Goal: Task Accomplishment & Management: Complete application form

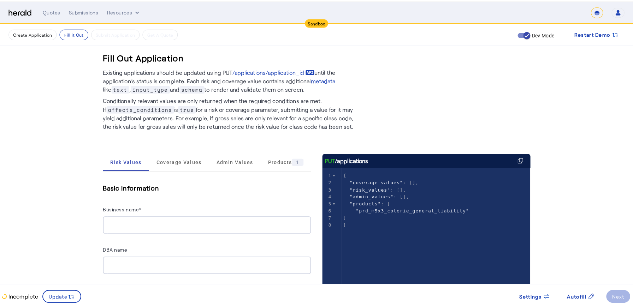
scroll to position [6429, 0]
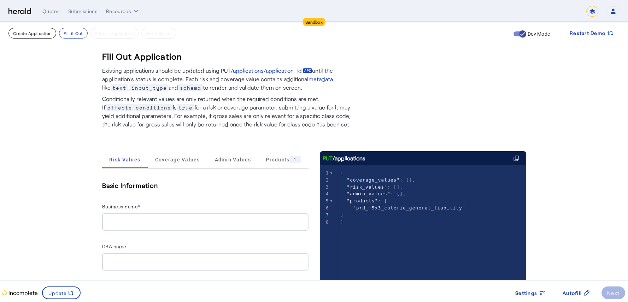
click at [39, 34] on button "Create Application" at bounding box center [32, 33] width 48 height 11
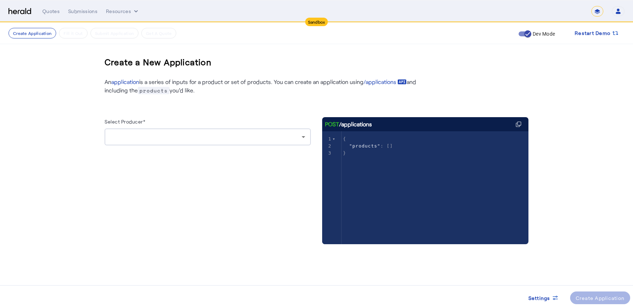
click at [193, 142] on div at bounding box center [207, 137] width 195 height 17
click at [181, 140] on div at bounding box center [206, 137] width 192 height 8
click at [305, 136] on icon at bounding box center [303, 137] width 8 height 8
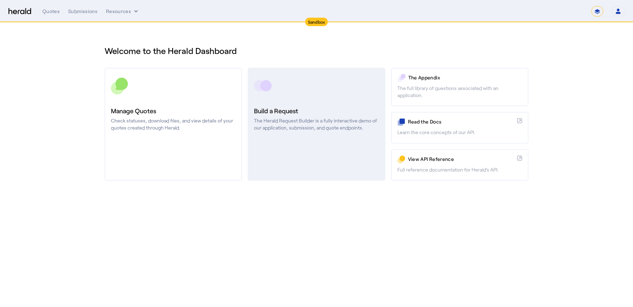
click at [293, 123] on p "The Herald Request Builder is a fully interactive demo of our application, subm…" at bounding box center [316, 124] width 125 height 14
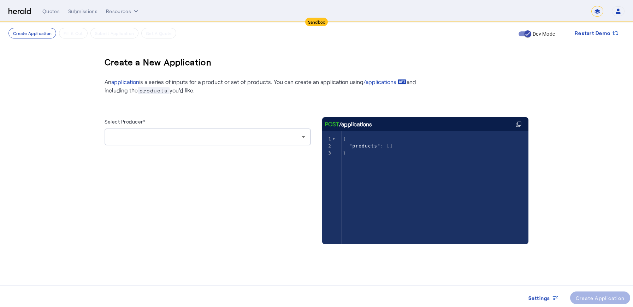
click at [174, 137] on div at bounding box center [206, 137] width 192 height 8
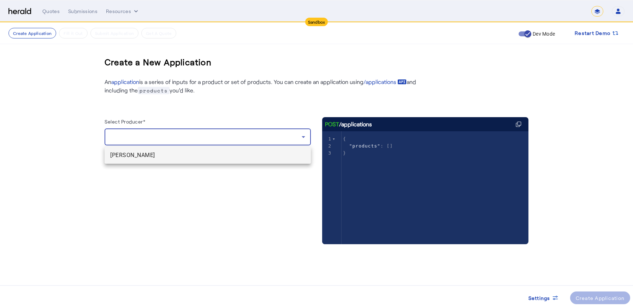
click at [155, 158] on span "[PERSON_NAME]" at bounding box center [207, 155] width 195 height 8
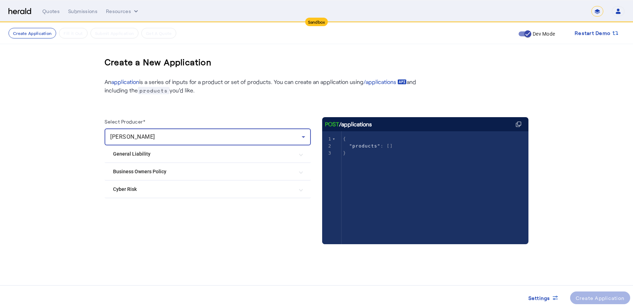
click at [144, 156] on Liability "General Liability" at bounding box center [203, 154] width 181 height 7
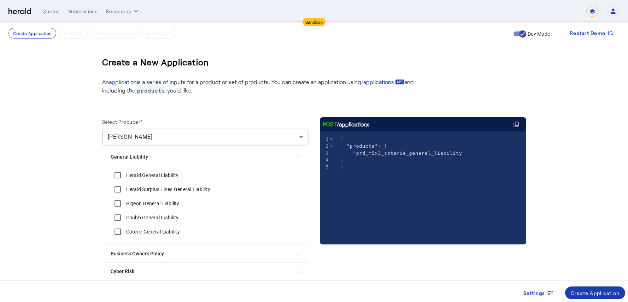
click at [586, 291] on div "Create Application" at bounding box center [595, 292] width 49 height 7
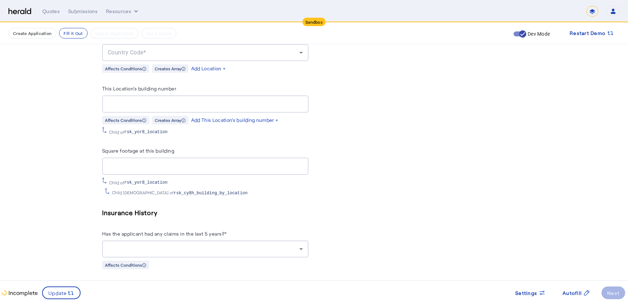
scroll to position [786, 0]
